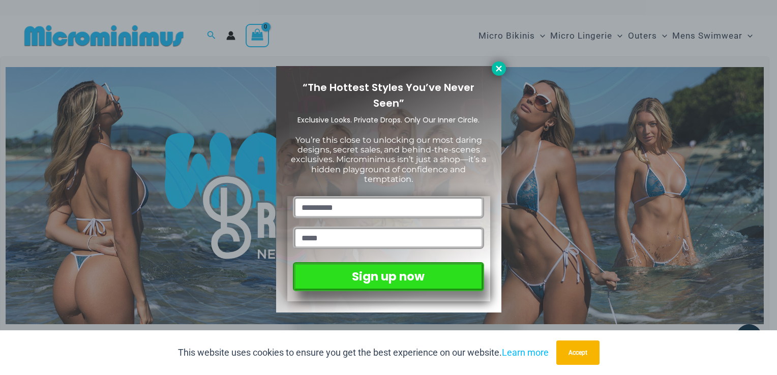
click at [496, 66] on icon at bounding box center [499, 69] width 6 height 6
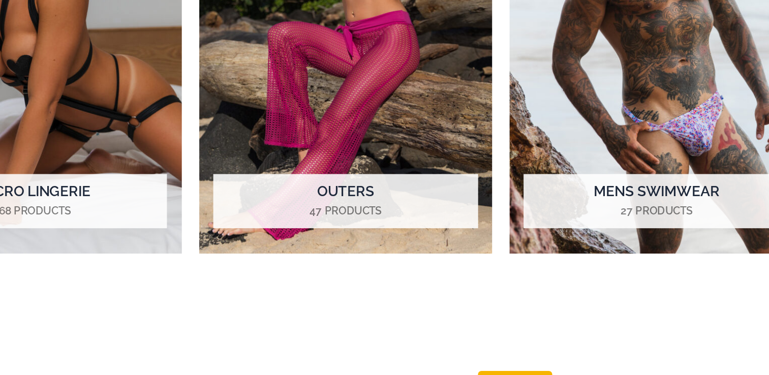
scroll to position [787, 0]
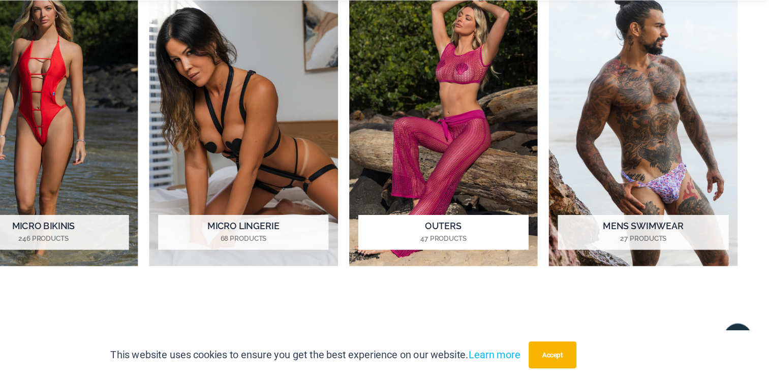
click at [470, 156] on img "Visit product category Outers" at bounding box center [475, 140] width 171 height 263
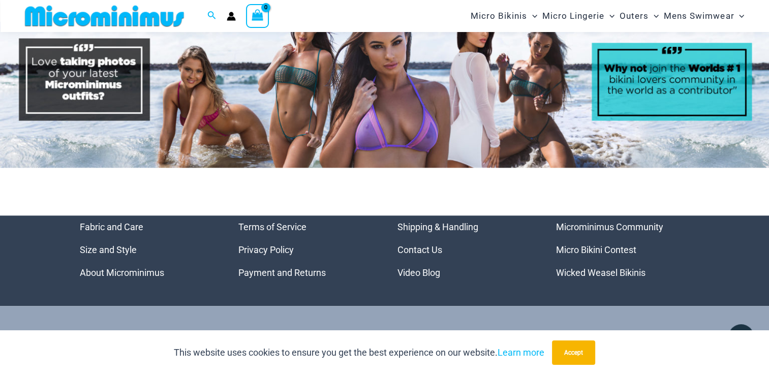
scroll to position [4900, 0]
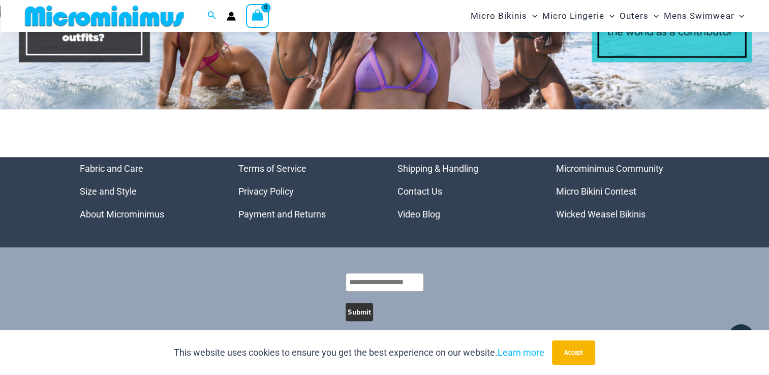
click at [408, 209] on link "Video Blog" at bounding box center [419, 214] width 43 height 11
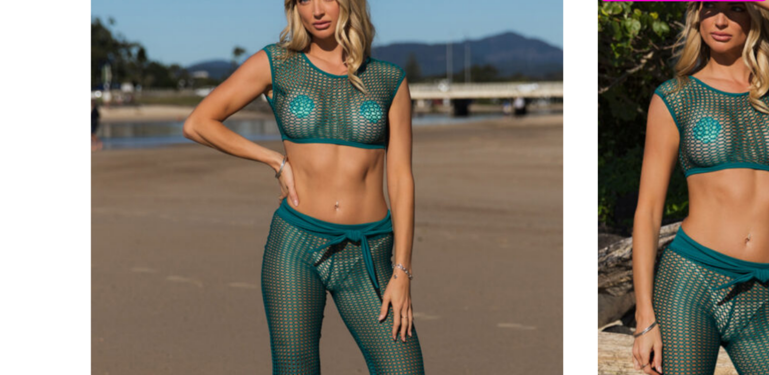
scroll to position [135, 0]
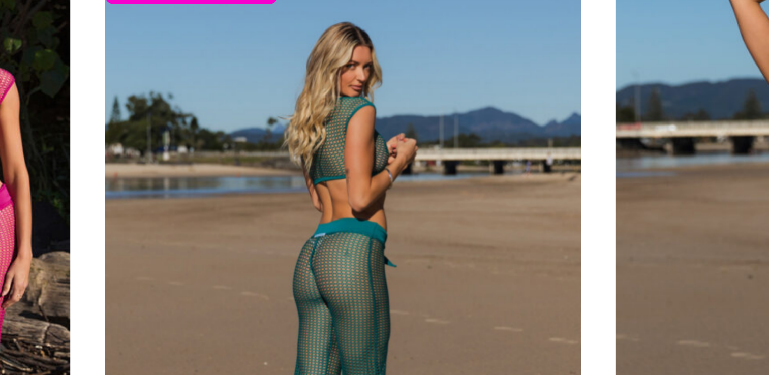
click at [492, 158] on img at bounding box center [528, 158] width 139 height 209
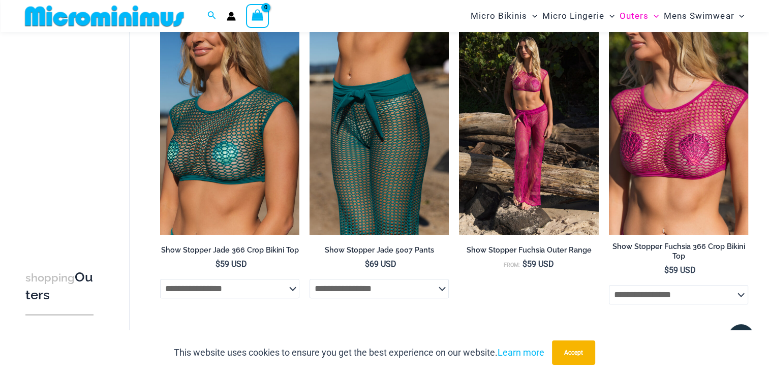
scroll to position [454, 0]
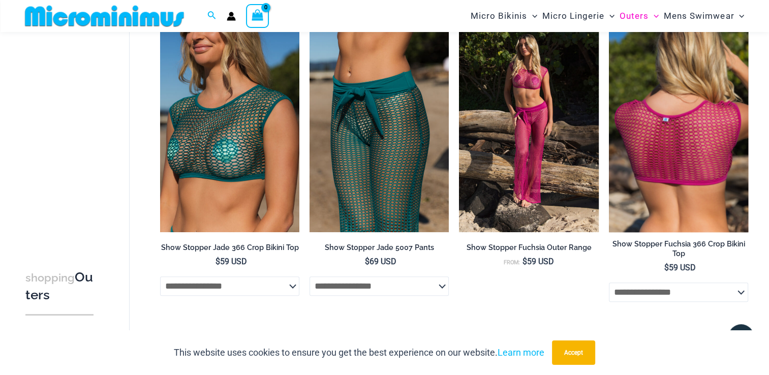
click at [676, 160] on img at bounding box center [678, 127] width 139 height 209
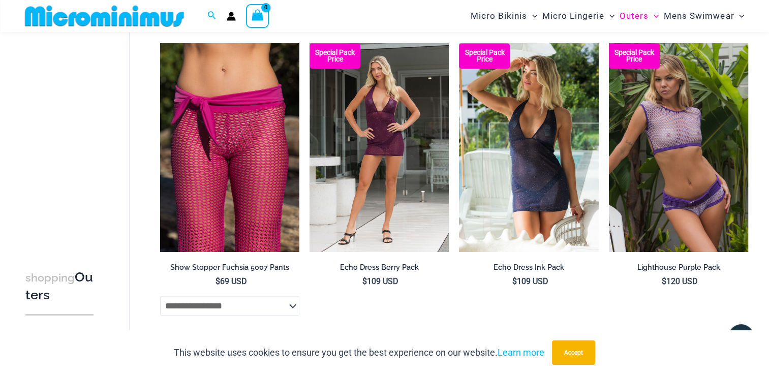
scroll to position [796, 0]
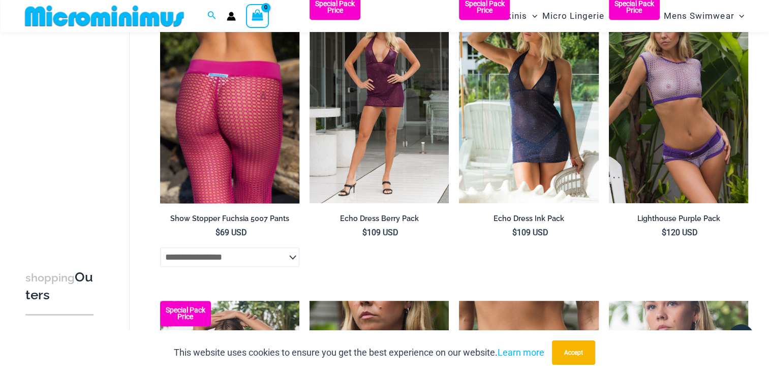
click at [238, 142] on img at bounding box center [229, 98] width 139 height 209
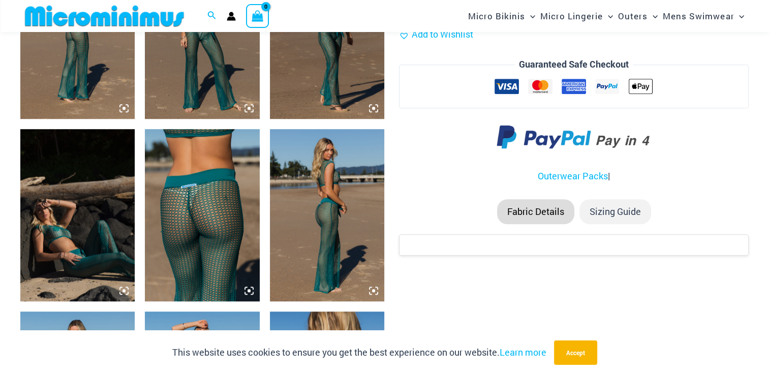
scroll to position [706, 0]
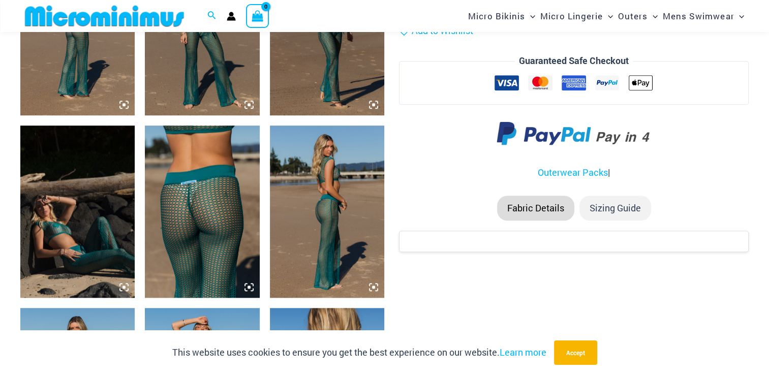
click at [214, 234] on img at bounding box center [202, 212] width 114 height 172
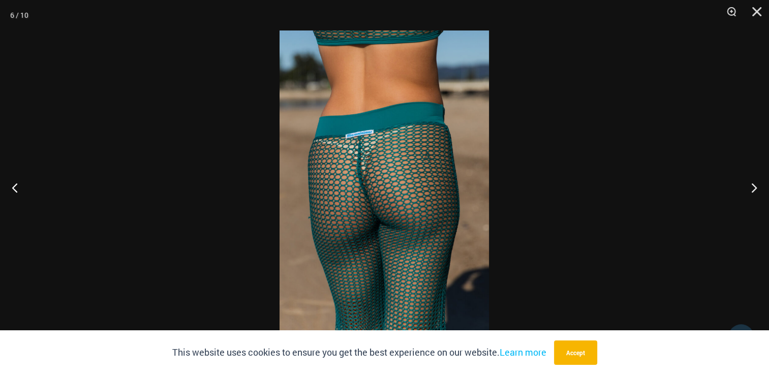
click at [47, 37] on div at bounding box center [384, 187] width 769 height 375
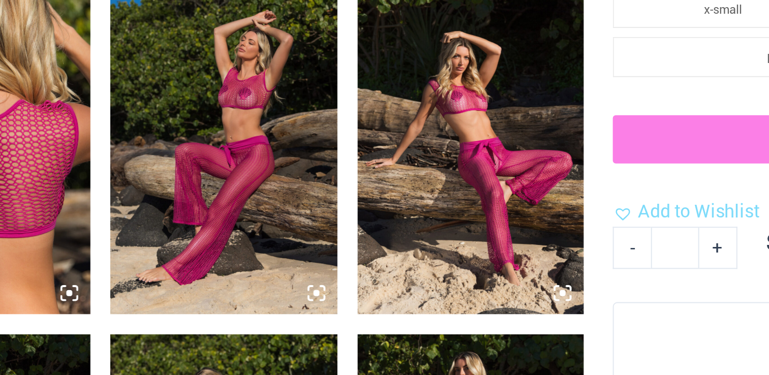
scroll to position [577, 0]
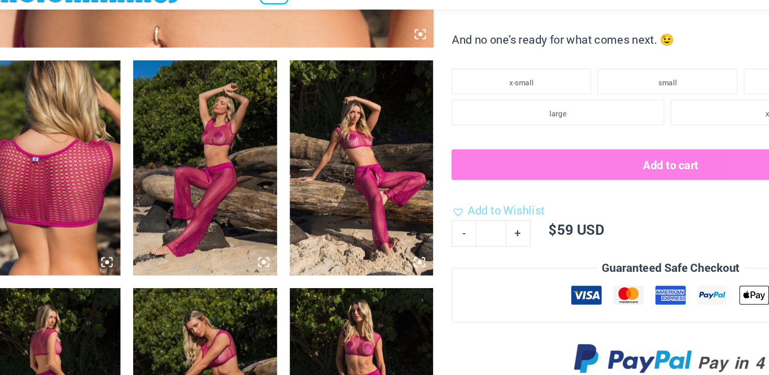
click at [324, 165] on img at bounding box center [327, 159] width 114 height 172
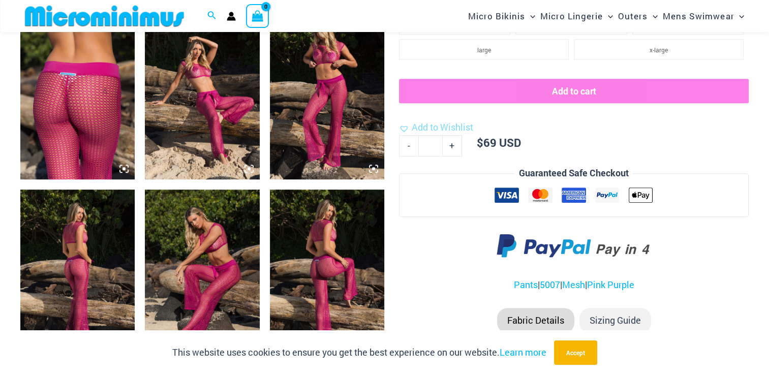
scroll to position [636, 0]
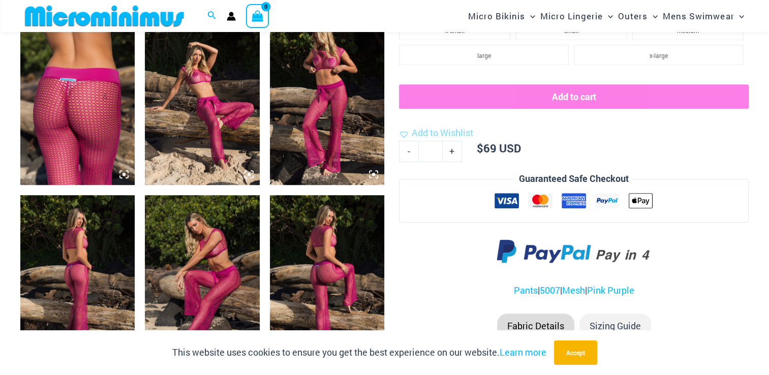
click at [91, 119] on img at bounding box center [77, 99] width 114 height 172
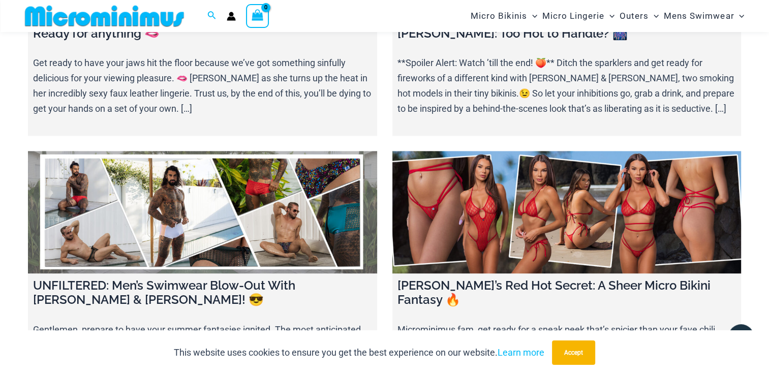
scroll to position [1582, 0]
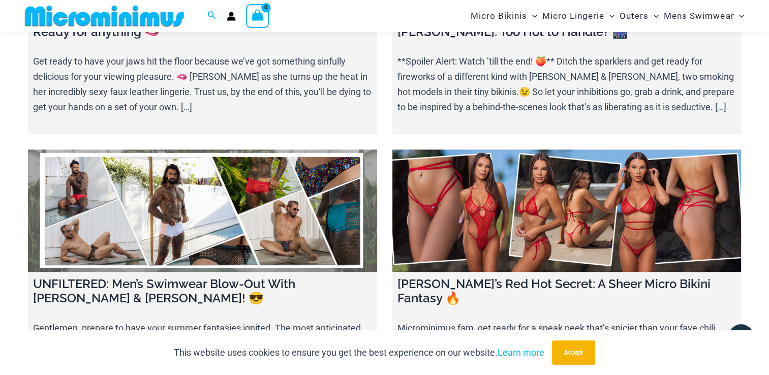
click at [485, 181] on link at bounding box center [567, 210] width 349 height 123
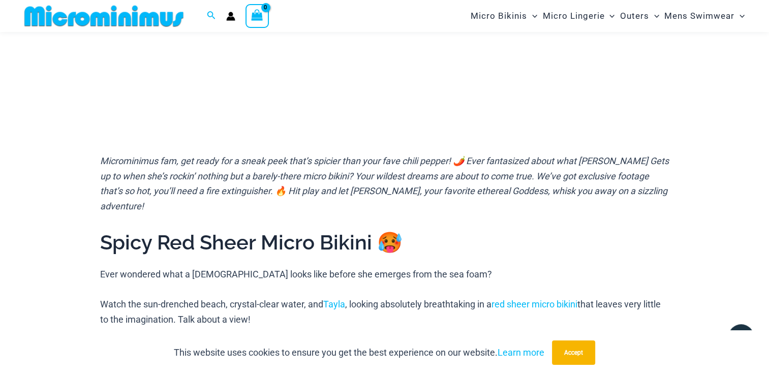
scroll to position [244, 0]
